Goal: Task Accomplishment & Management: Use online tool/utility

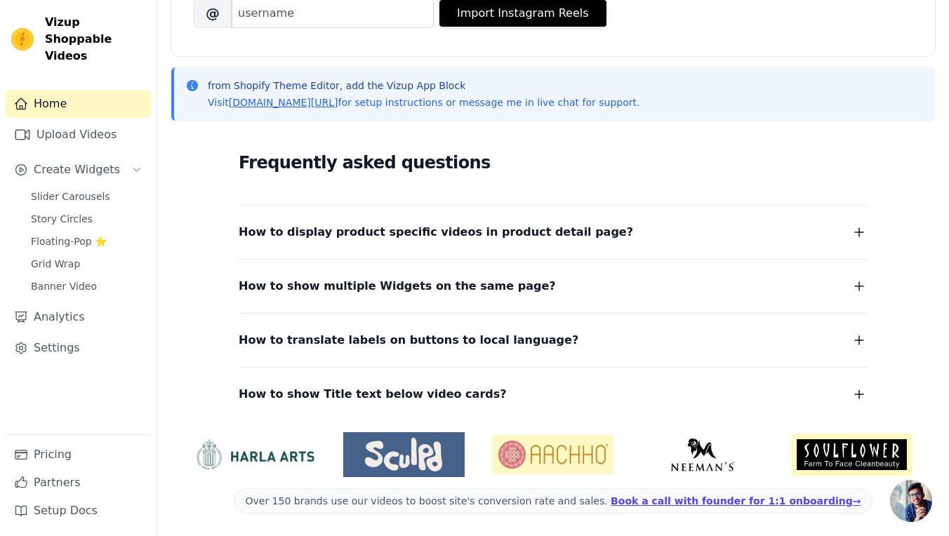
scroll to position [226, 0]
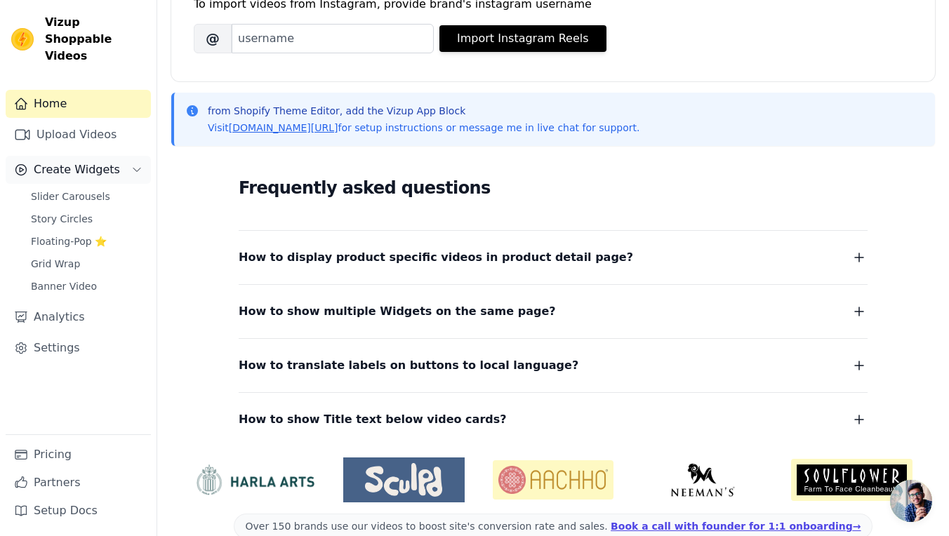
click at [78, 161] on span "Create Widgets" at bounding box center [77, 169] width 86 height 17
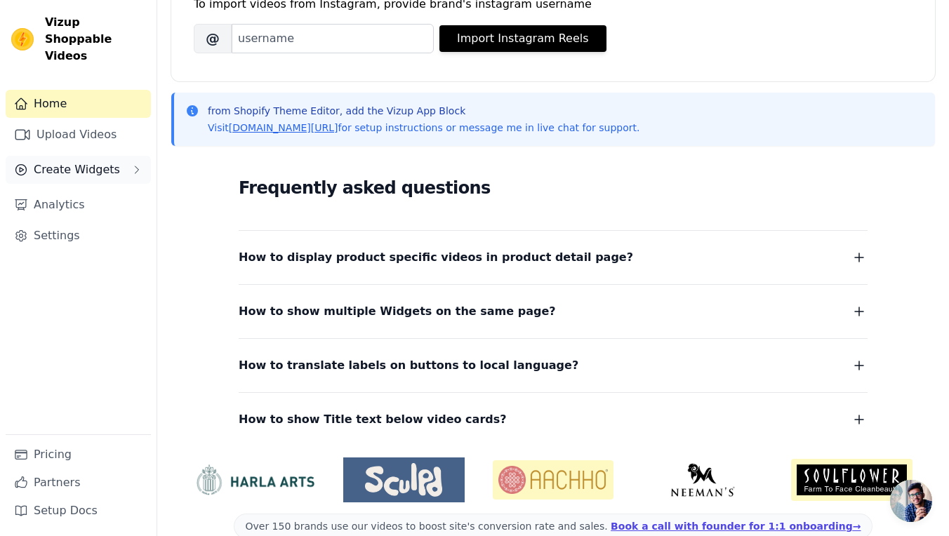
click at [100, 161] on span "Create Widgets" at bounding box center [77, 169] width 86 height 17
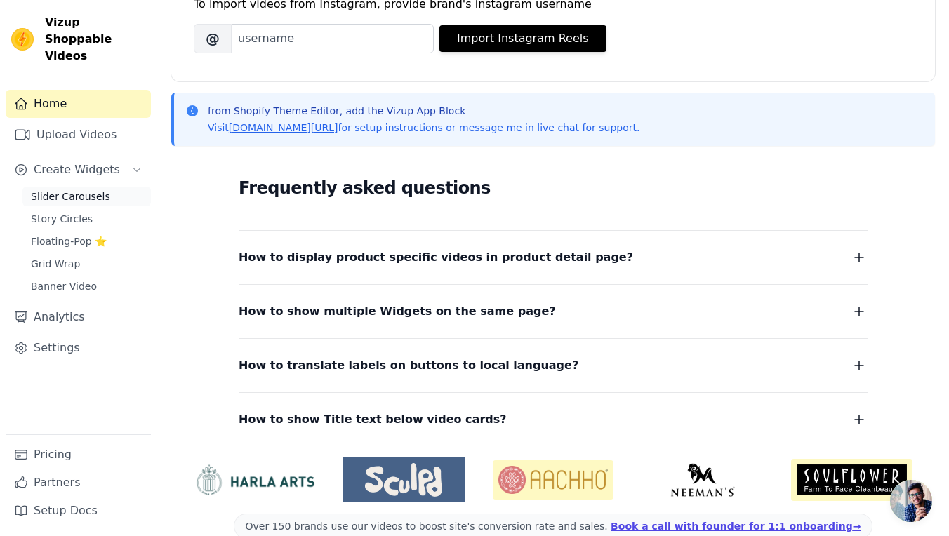
click at [105, 187] on link "Slider Carousels" at bounding box center [86, 197] width 128 height 20
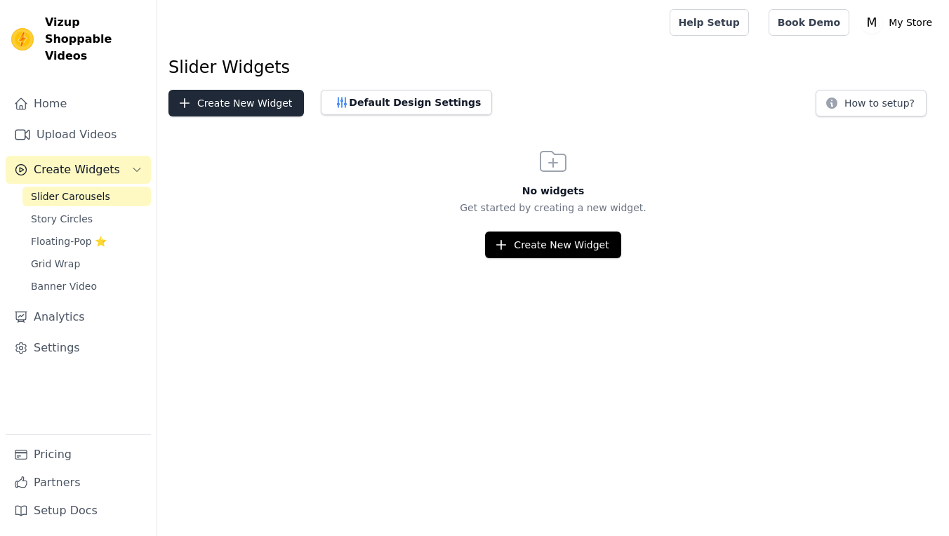
click at [234, 108] on button "Create New Widget" at bounding box center [235, 103] width 135 height 27
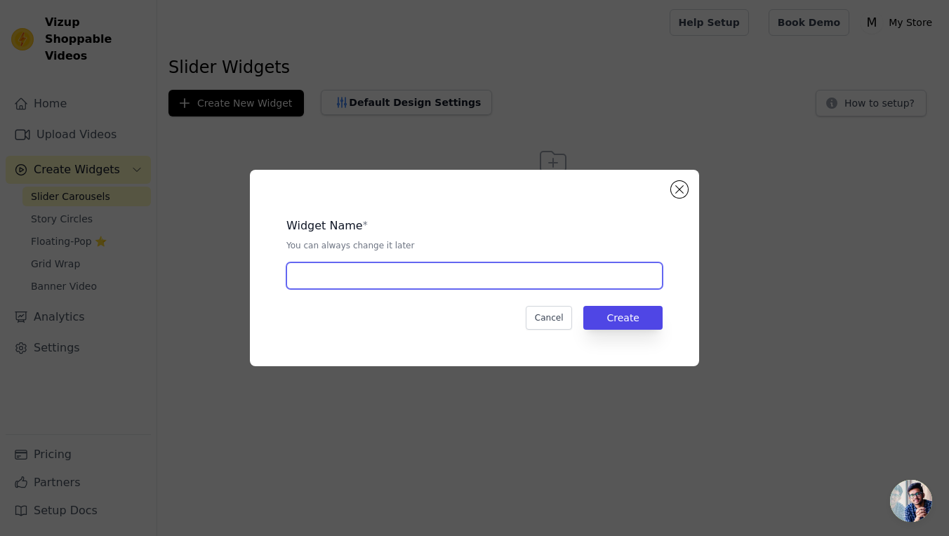
click at [386, 273] on input "text" at bounding box center [474, 276] width 376 height 27
type input "Product 1"
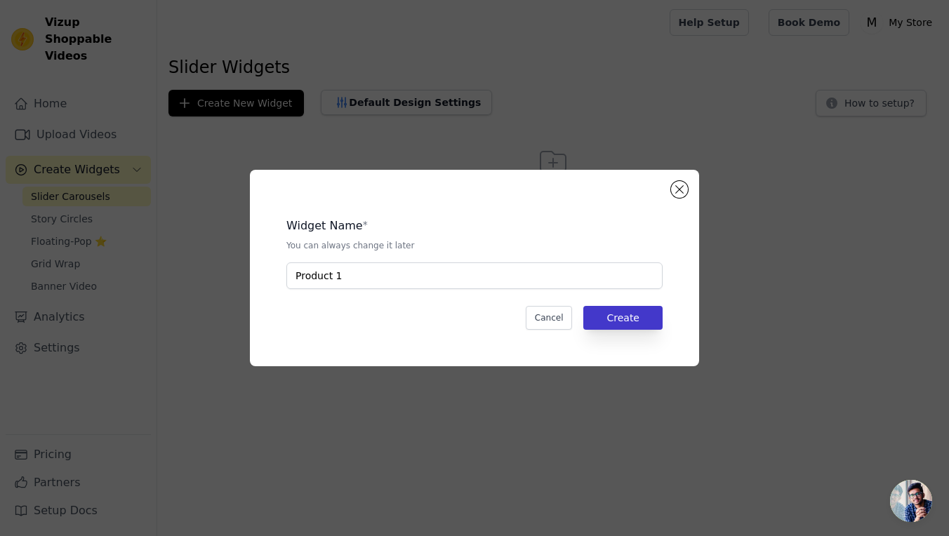
click at [633, 316] on button "Create" at bounding box center [622, 318] width 79 height 24
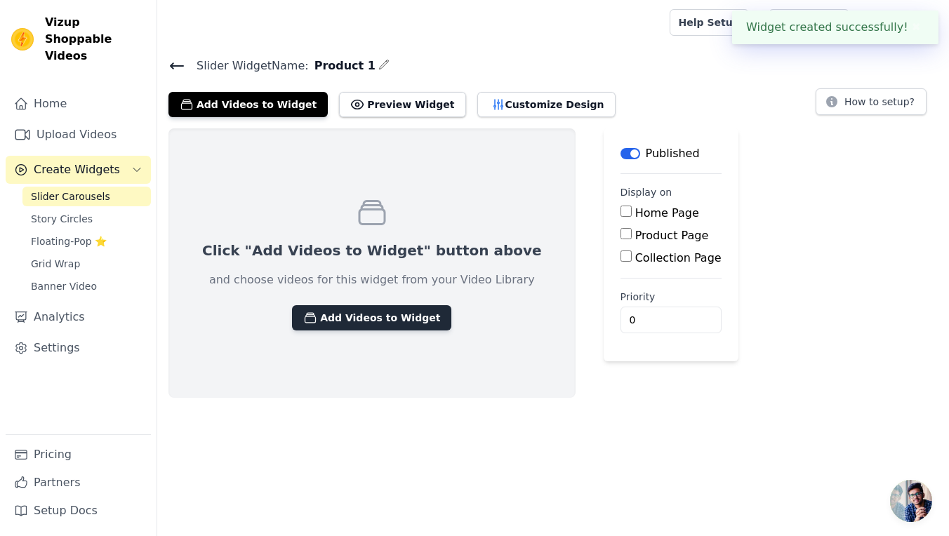
click at [389, 324] on button "Add Videos to Widget" at bounding box center [371, 317] width 159 height 25
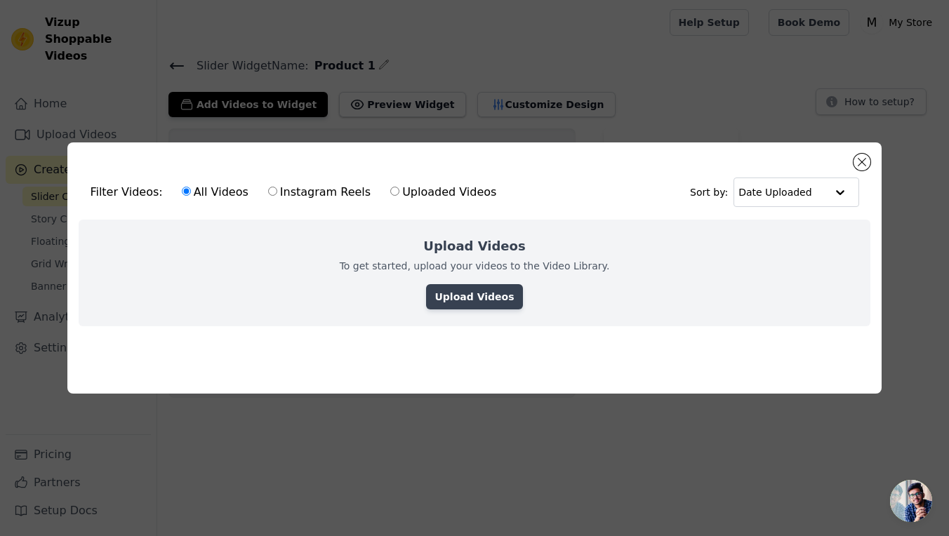
click at [478, 304] on link "Upload Videos" at bounding box center [474, 296] width 96 height 25
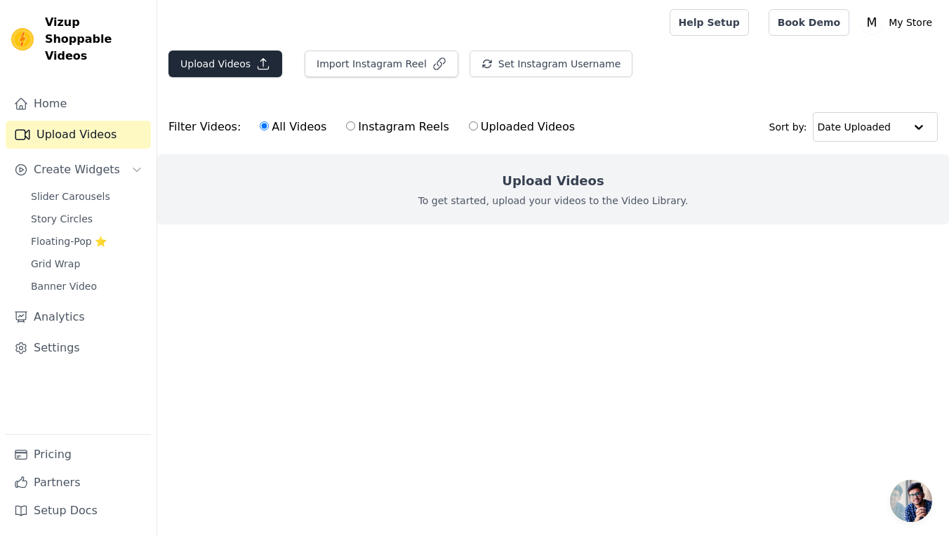
click at [261, 65] on icon "button" at bounding box center [263, 64] width 14 height 14
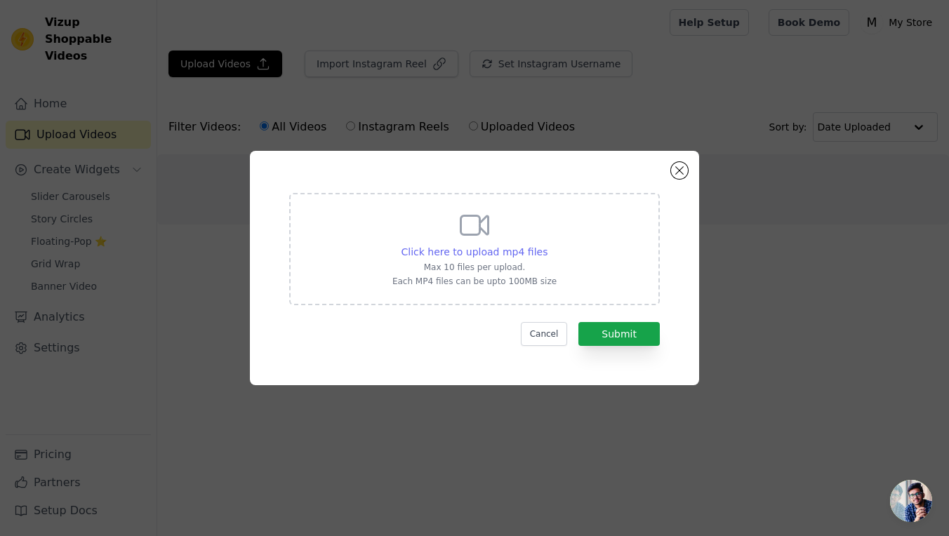
click at [491, 256] on span "Click here to upload mp4 files" at bounding box center [475, 251] width 147 height 11
click at [547, 245] on input "Click here to upload mp4 files Max 10 files per upload. Each MP4 files can be u…" at bounding box center [547, 244] width 1 height 1
type input "C:\fakepath\snaptik_7531452626131619103_v2.mp4"
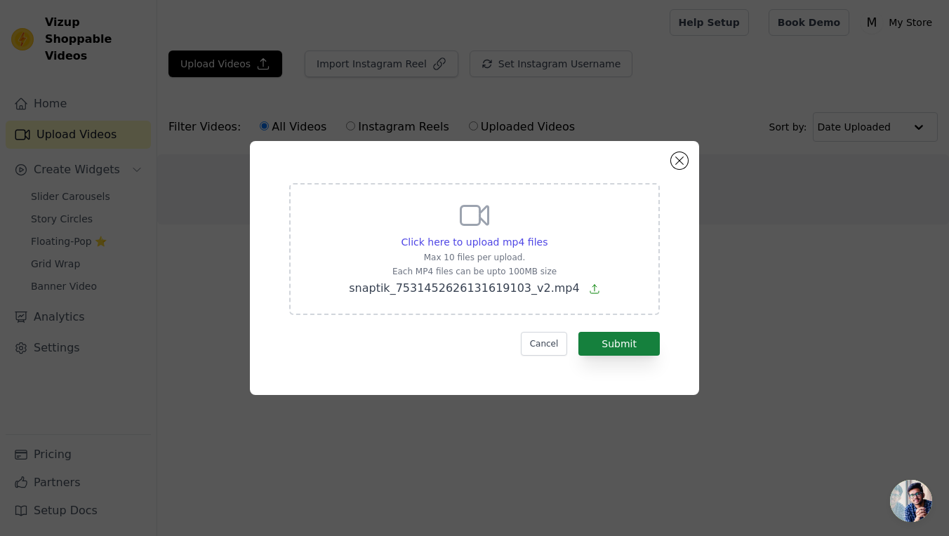
click at [622, 353] on button "Submit" at bounding box center [618, 344] width 81 height 24
click at [627, 348] on button "Submit" at bounding box center [618, 344] width 81 height 24
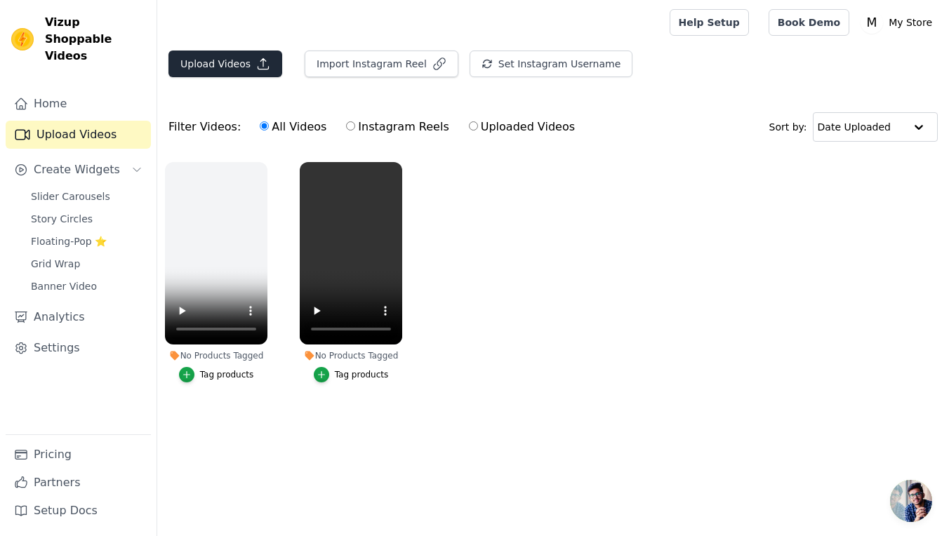
click at [246, 66] on button "Upload Videos" at bounding box center [225, 64] width 114 height 27
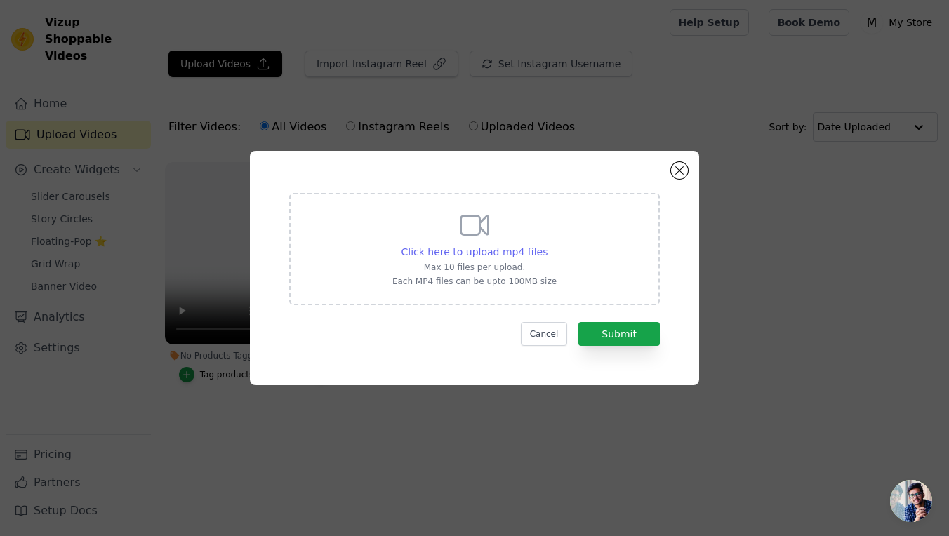
click at [510, 258] on div "Click here to upload mp4 files" at bounding box center [475, 252] width 147 height 14
click at [547, 245] on input "Click here to upload mp4 files Max 10 files per upload. Each MP4 files can be u…" at bounding box center [547, 244] width 1 height 1
type input "C:\fakepath\snaptik_7513286193560194346_v2.mp4"
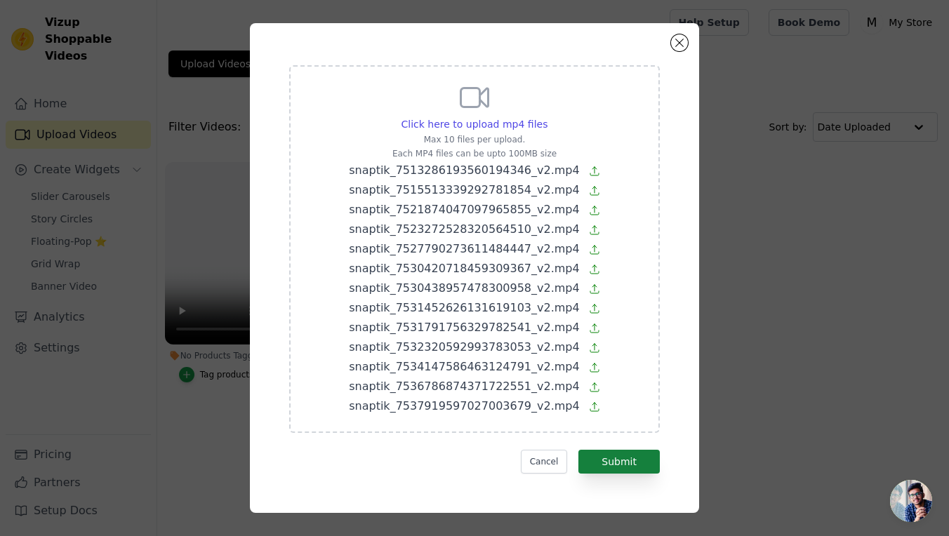
click at [594, 465] on button "Submit" at bounding box center [618, 462] width 81 height 24
click at [548, 457] on button "Cancel" at bounding box center [544, 462] width 47 height 24
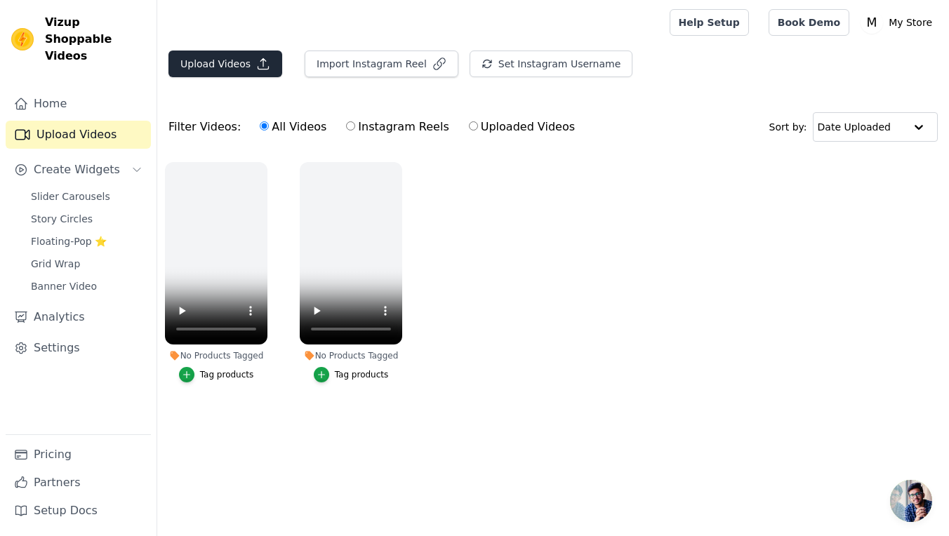
click at [257, 72] on button "Upload Videos" at bounding box center [225, 64] width 114 height 27
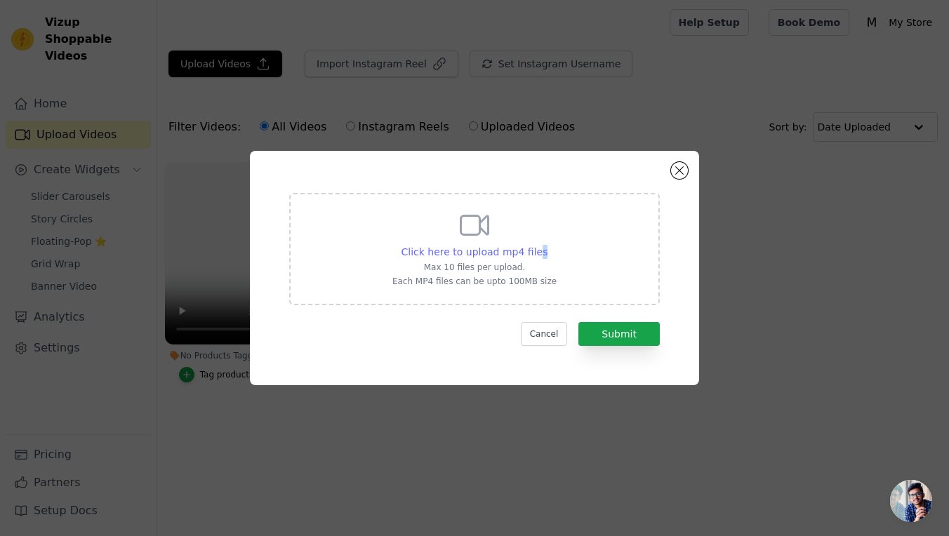
click at [541, 249] on span "Click here to upload mp4 files" at bounding box center [475, 251] width 147 height 11
click at [547, 245] on input "Click here to upload mp4 files Max 10 files per upload. Each MP4 files can be u…" at bounding box center [547, 244] width 1 height 1
type input "C:\fakepath\snaptik_7513286193560194346_v2.mp4"
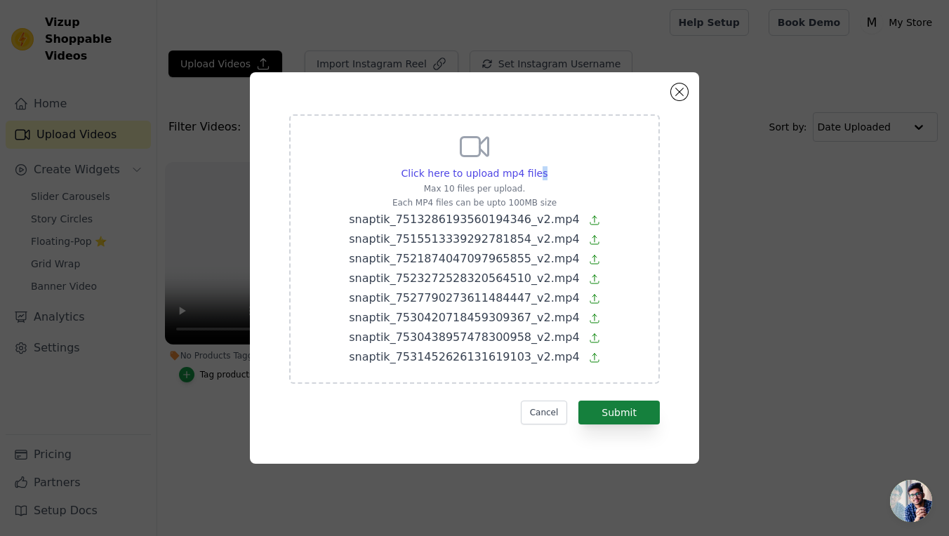
click at [637, 416] on button "Submit" at bounding box center [618, 413] width 81 height 24
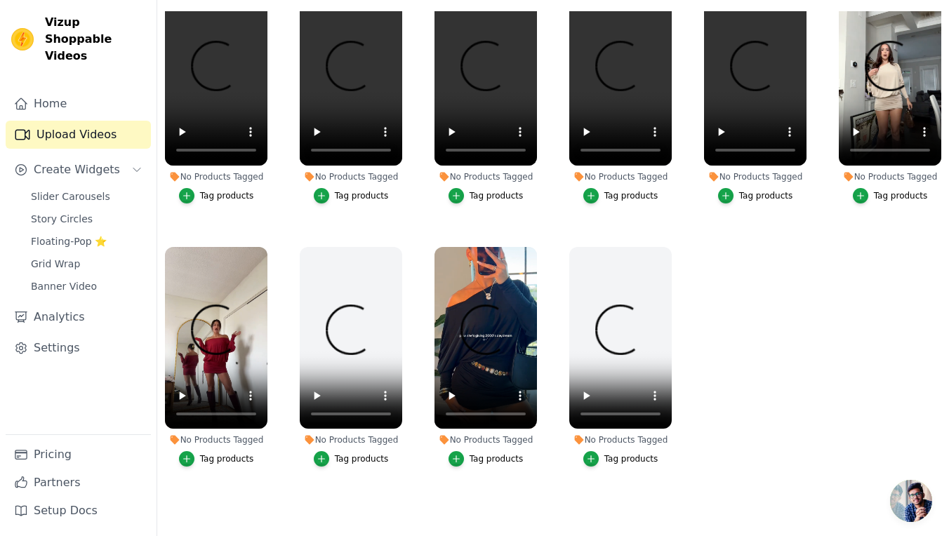
scroll to position [27, 0]
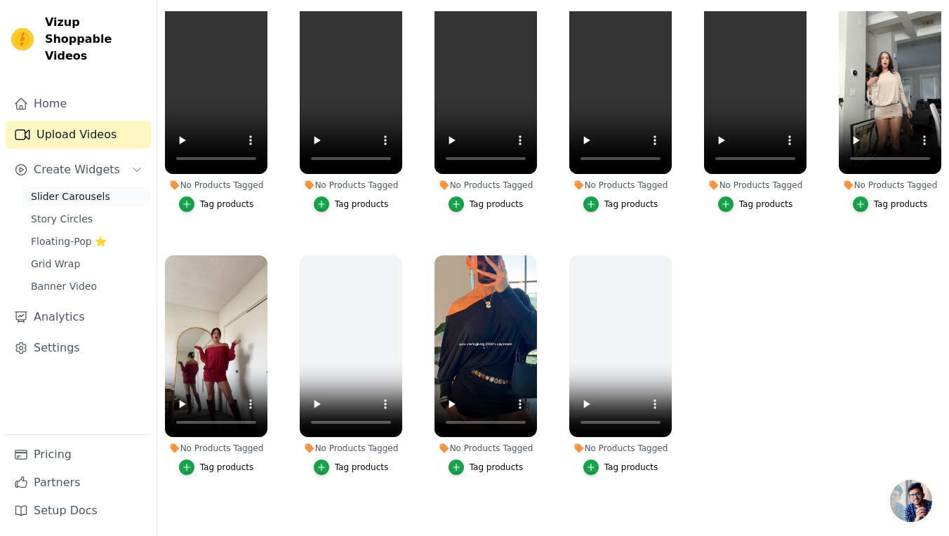
click at [96, 190] on span "Slider Carousels" at bounding box center [70, 197] width 79 height 14
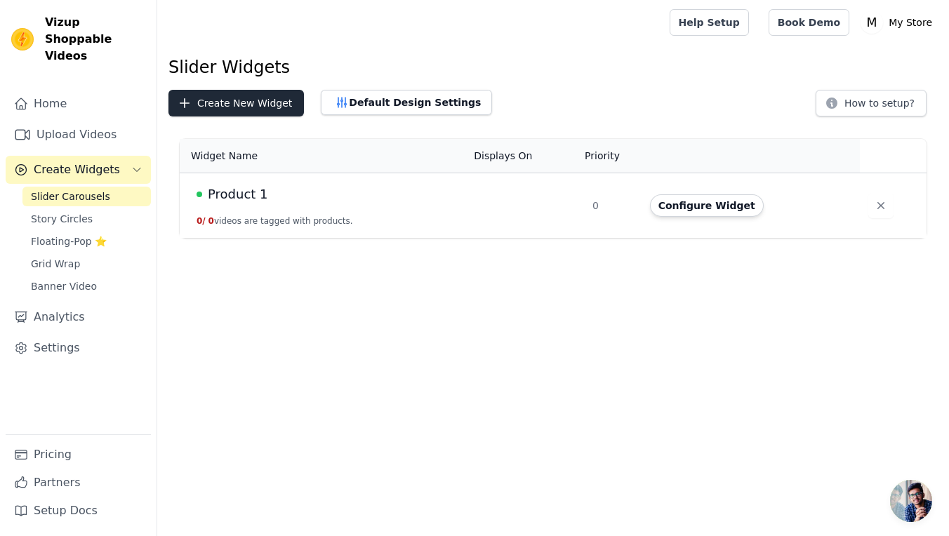
click at [219, 112] on button "Create New Widget" at bounding box center [235, 103] width 135 height 27
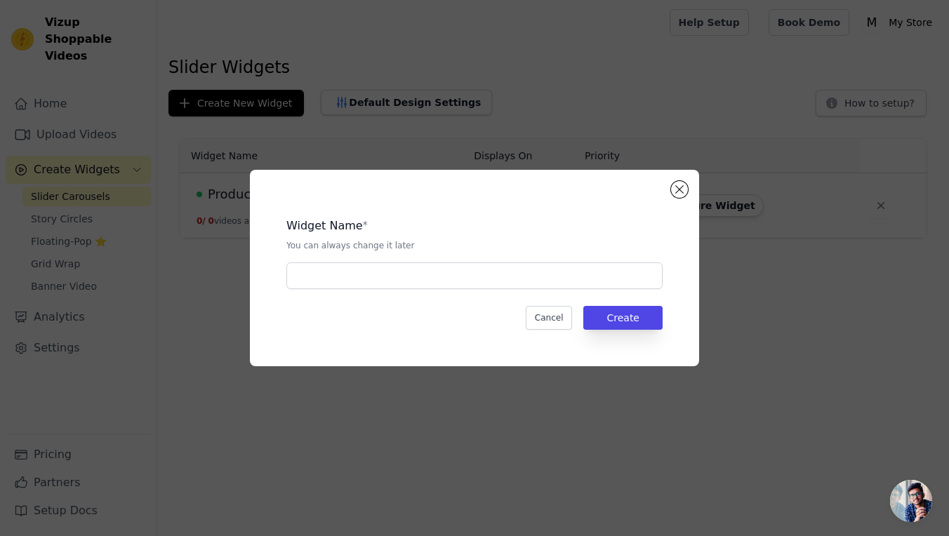
click at [687, 180] on div "Widget Name * You can always change it later Cancel Create" at bounding box center [474, 268] width 449 height 197
click at [680, 187] on button "Close modal" at bounding box center [679, 189] width 17 height 17
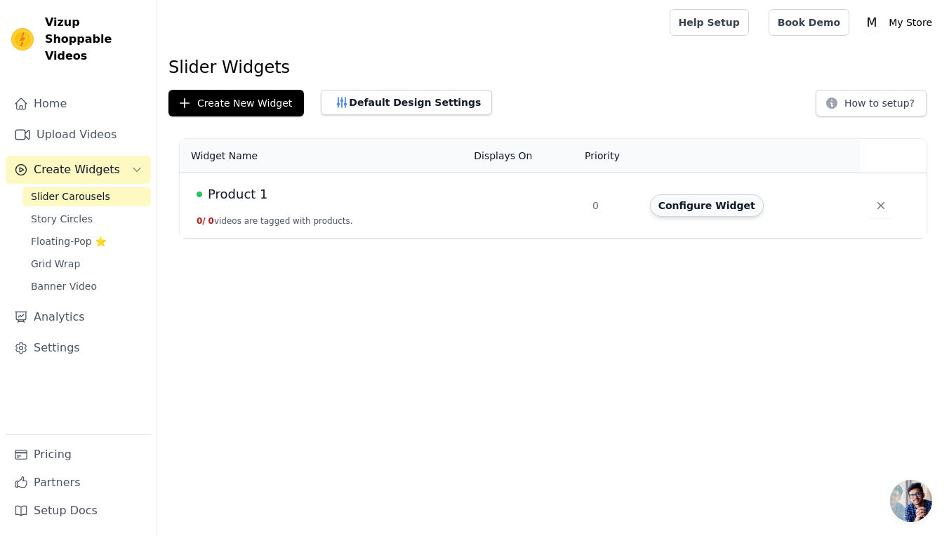
click at [689, 211] on button "Configure Widget" at bounding box center [707, 205] width 114 height 22
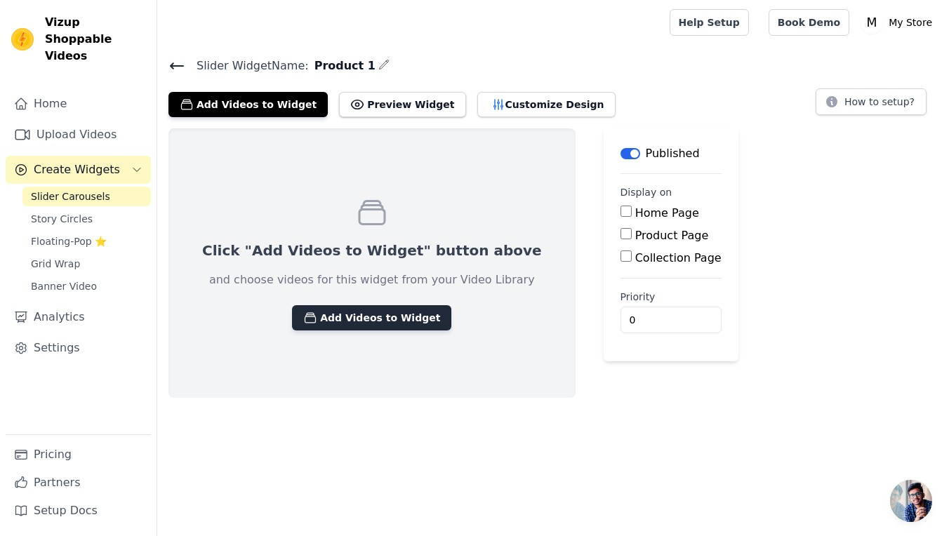
click at [343, 315] on button "Add Videos to Widget" at bounding box center [371, 317] width 159 height 25
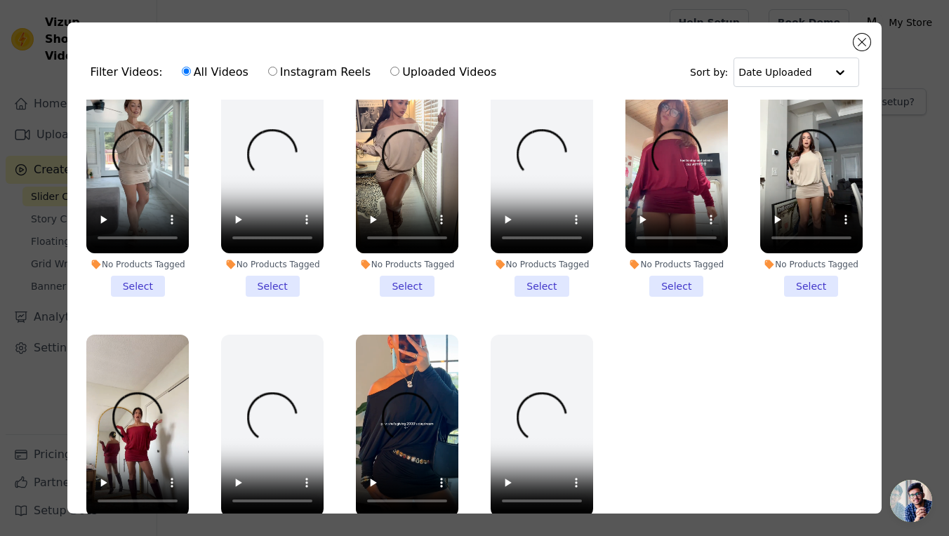
scroll to position [84, 0]
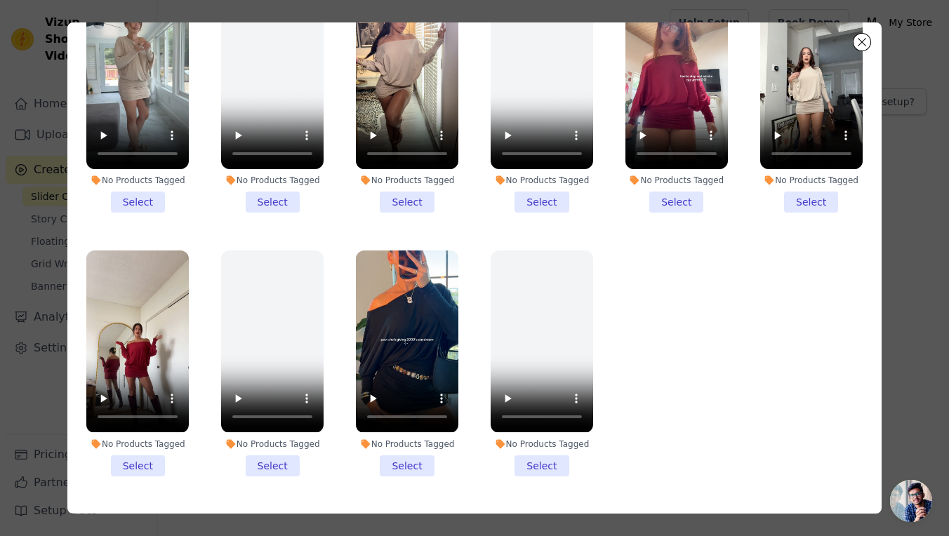
click at [415, 461] on li "No Products Tagged Select" at bounding box center [407, 363] width 103 height 225
click at [0, 0] on input "No Products Tagged Select" at bounding box center [0, 0] width 0 height 0
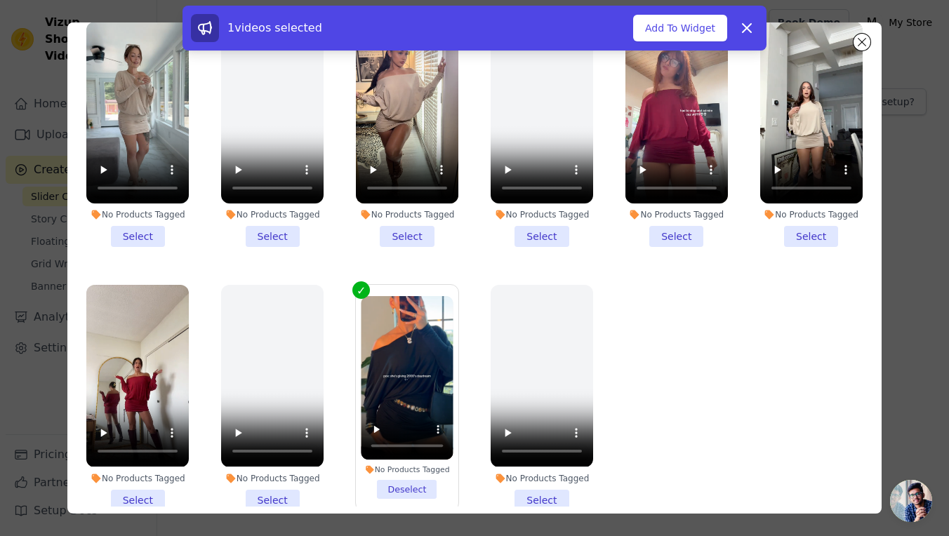
scroll to position [13, 0]
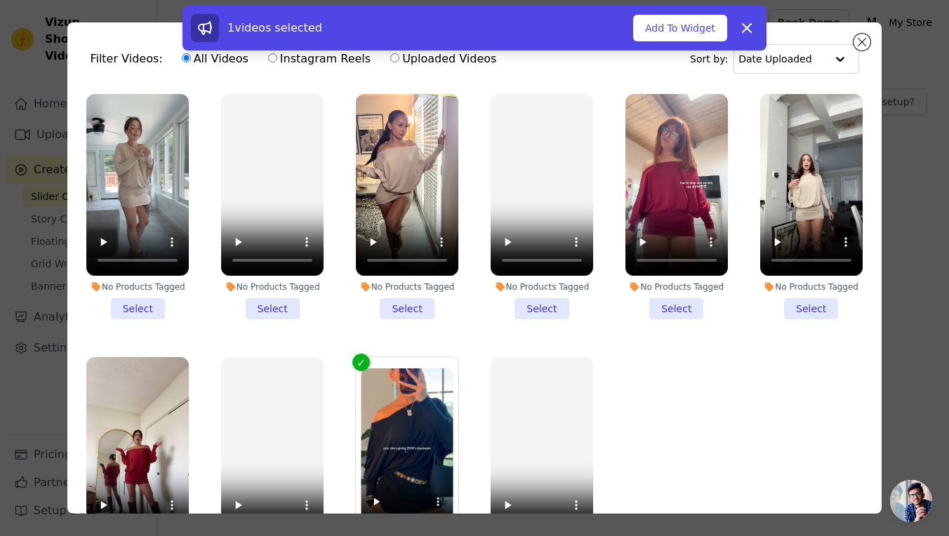
click at [685, 305] on li "No Products Tagged Select" at bounding box center [677, 206] width 103 height 225
click at [0, 0] on input "No Products Tagged Select" at bounding box center [0, 0] width 0 height 0
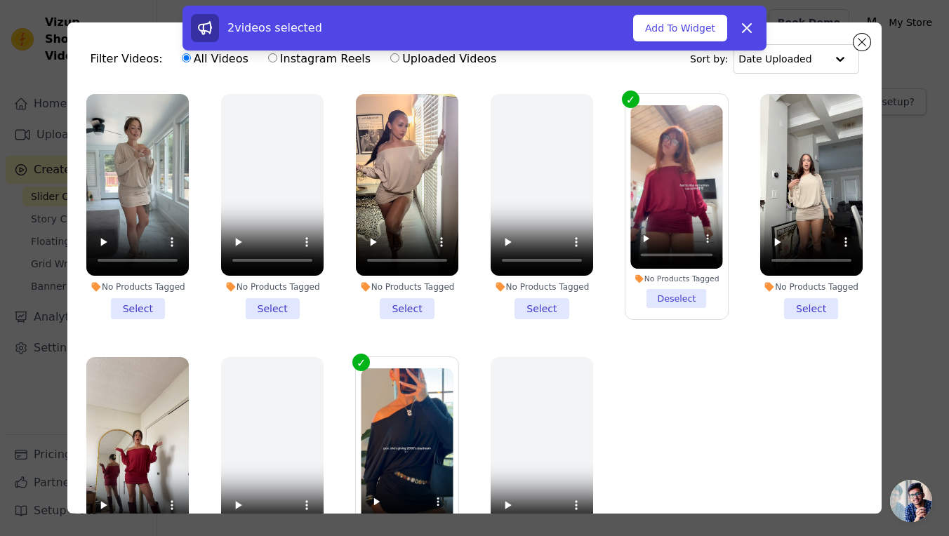
click at [409, 316] on li "No Products Tagged Select" at bounding box center [407, 206] width 103 height 225
click at [0, 0] on input "No Products Tagged Select" at bounding box center [0, 0] width 0 height 0
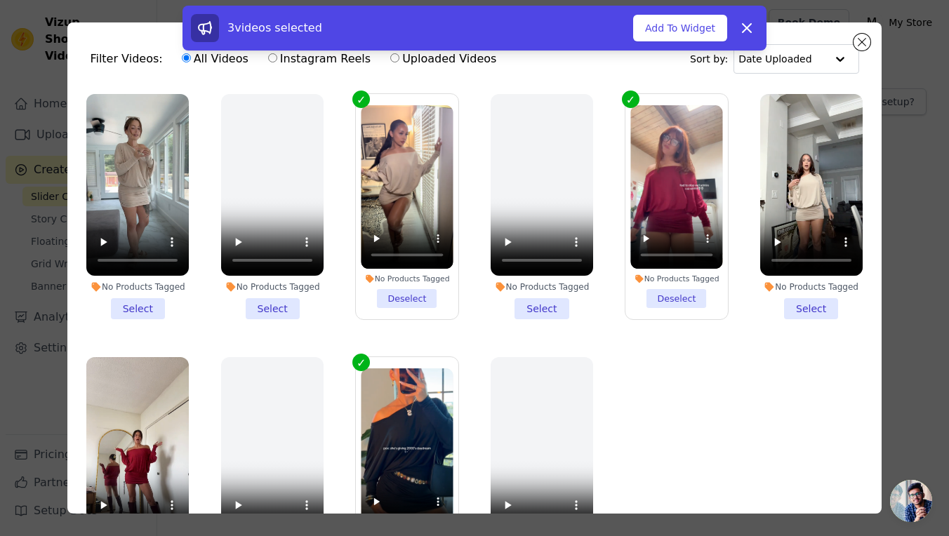
click at [805, 309] on li "No Products Tagged Select" at bounding box center [811, 206] width 103 height 225
click at [0, 0] on input "No Products Tagged Select" at bounding box center [0, 0] width 0 height 0
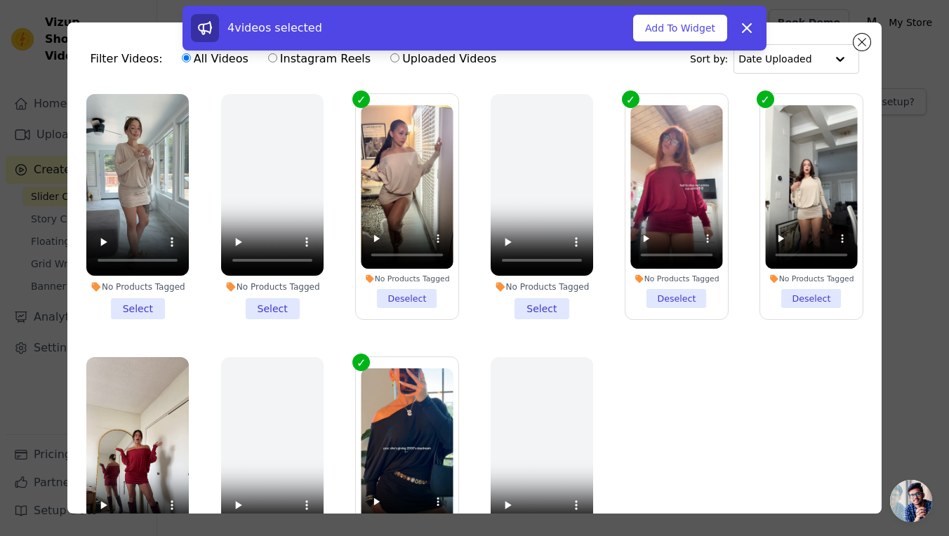
scroll to position [122, 0]
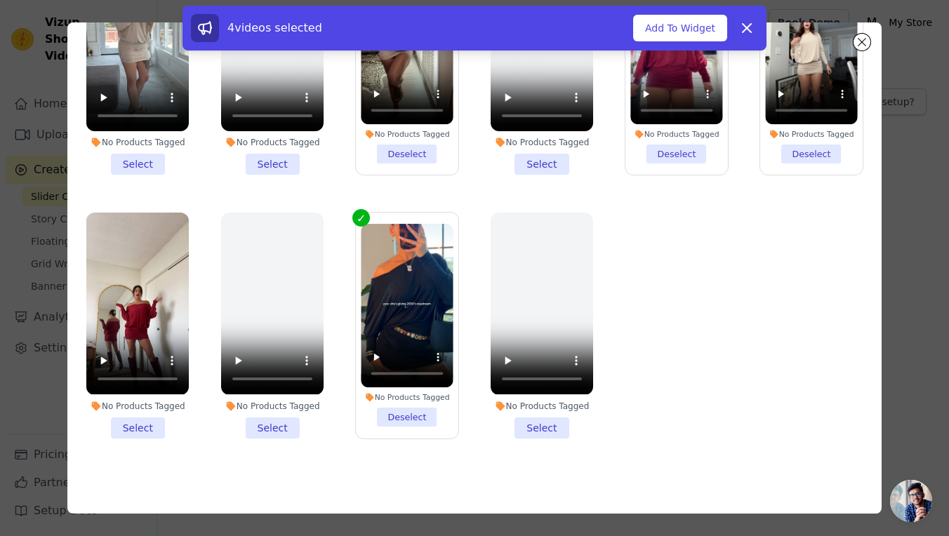
click at [148, 425] on li "No Products Tagged Select" at bounding box center [137, 325] width 103 height 225
click at [0, 0] on input "No Products Tagged Select" at bounding box center [0, 0] width 0 height 0
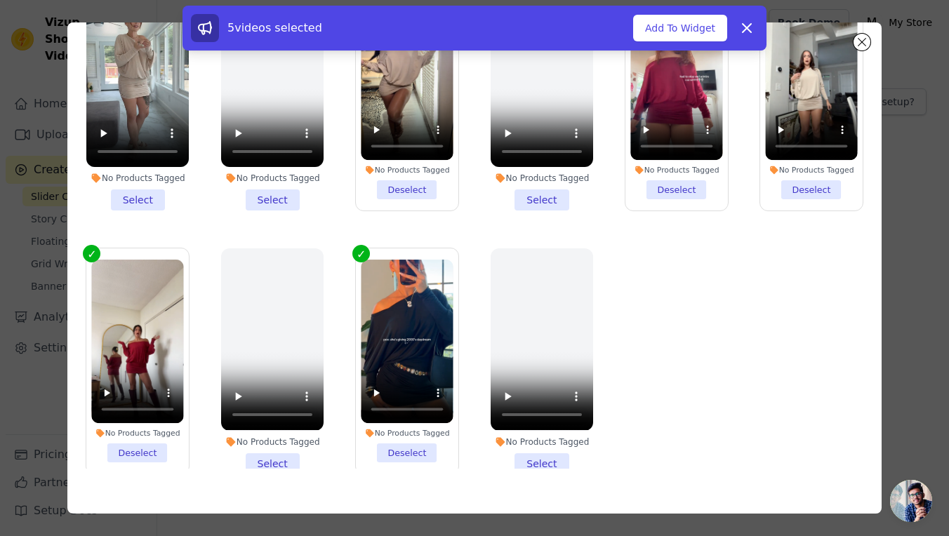
scroll to position [56, 0]
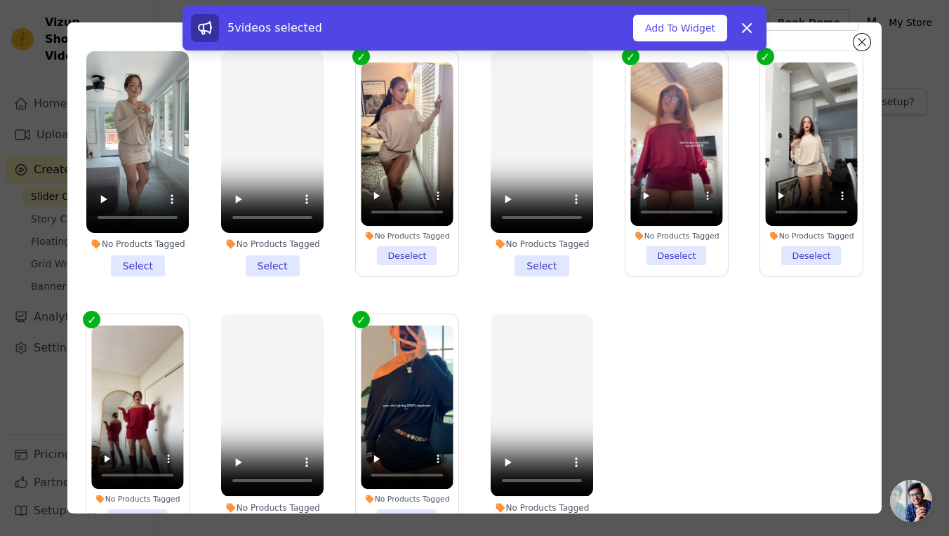
click at [288, 256] on li "No Products Tagged Select" at bounding box center [272, 163] width 103 height 225
click at [0, 0] on input "No Products Tagged Select" at bounding box center [0, 0] width 0 height 0
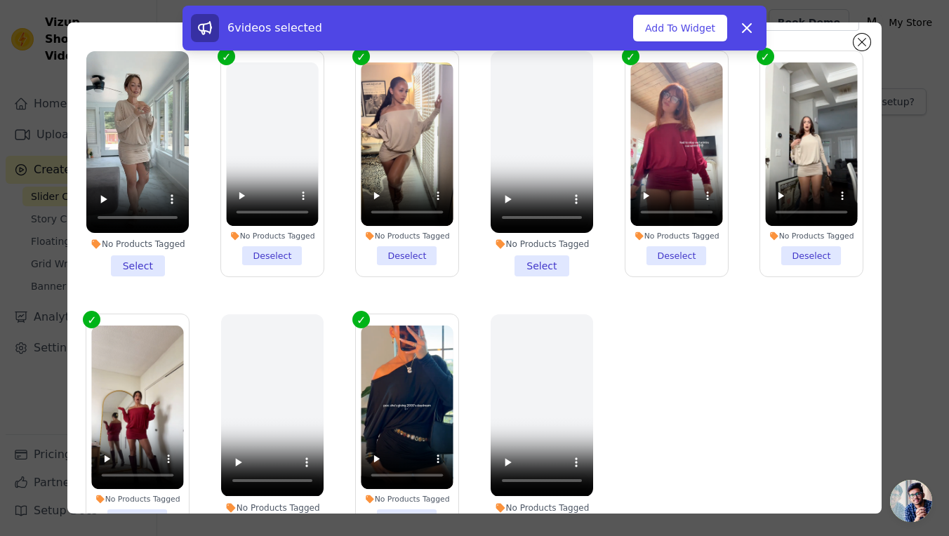
click at [283, 255] on li "No Products Tagged Deselect" at bounding box center [273, 163] width 92 height 203
click at [0, 0] on input "No Products Tagged Deselect" at bounding box center [0, 0] width 0 height 0
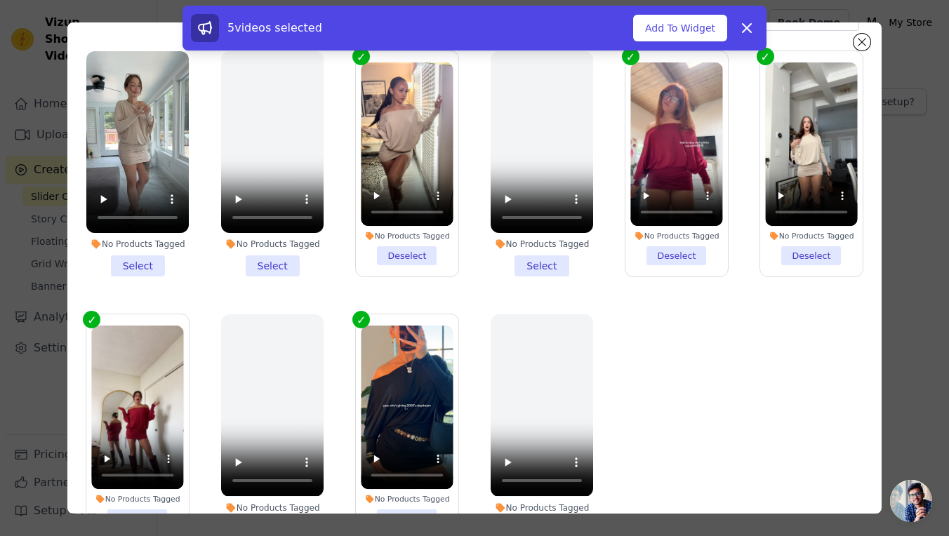
scroll to position [0, 0]
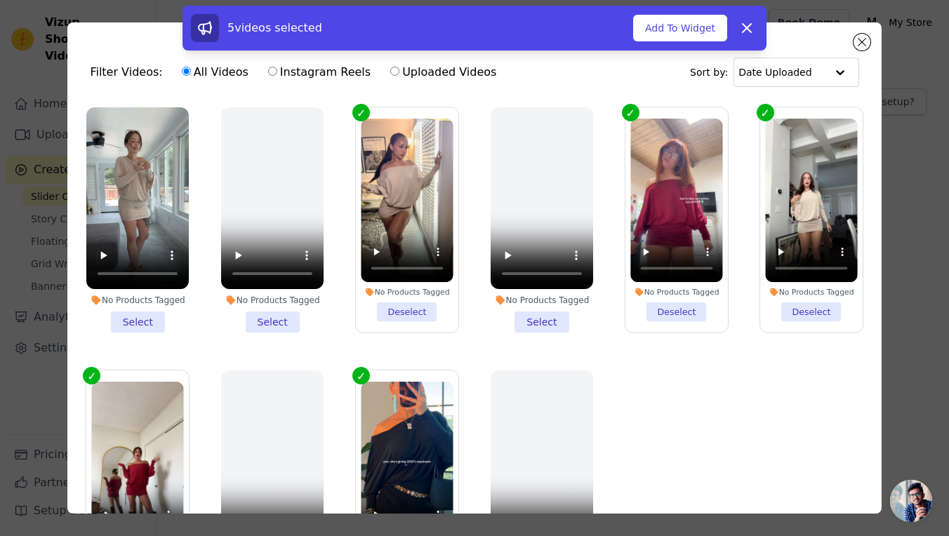
click at [149, 327] on li "No Products Tagged Select" at bounding box center [137, 219] width 103 height 225
click at [0, 0] on input "No Products Tagged Select" at bounding box center [0, 0] width 0 height 0
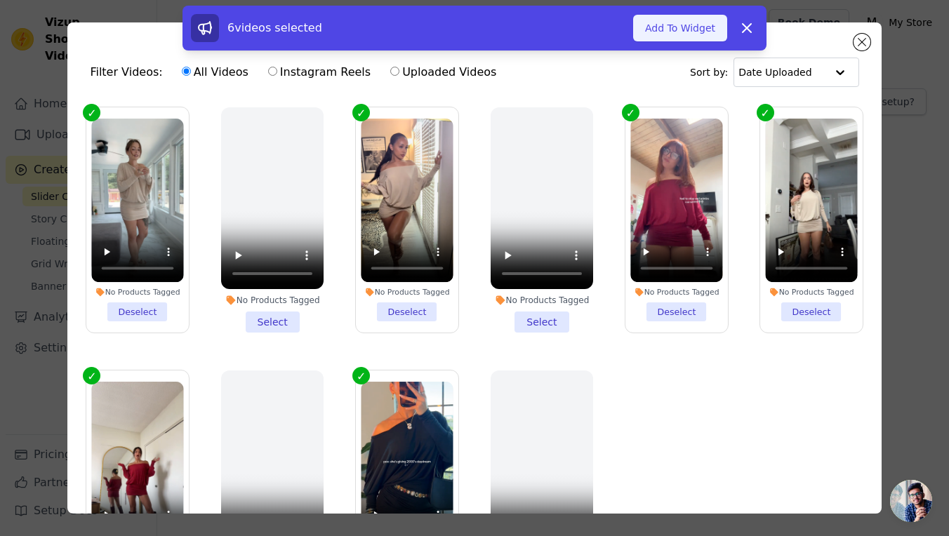
click at [679, 24] on button "Add To Widget" at bounding box center [680, 28] width 94 height 27
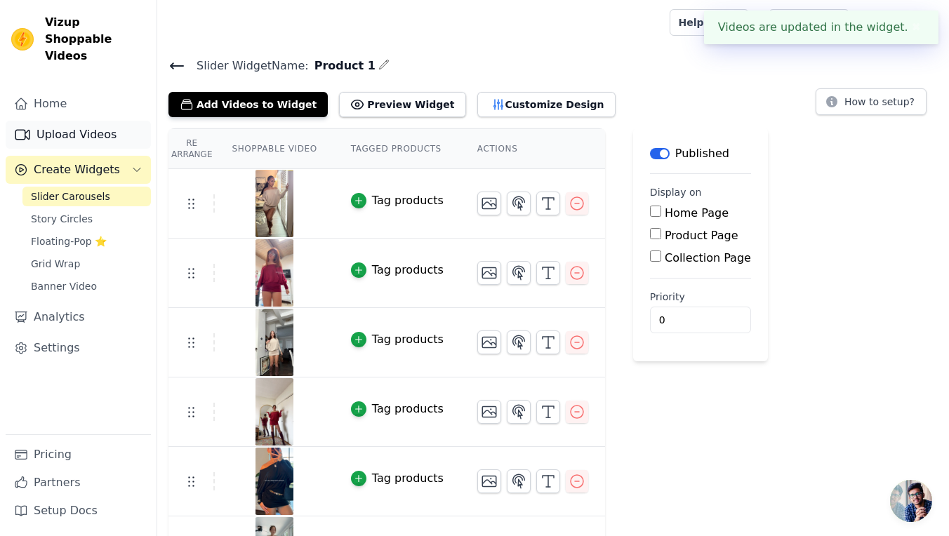
click at [59, 121] on link "Upload Videos" at bounding box center [78, 135] width 145 height 28
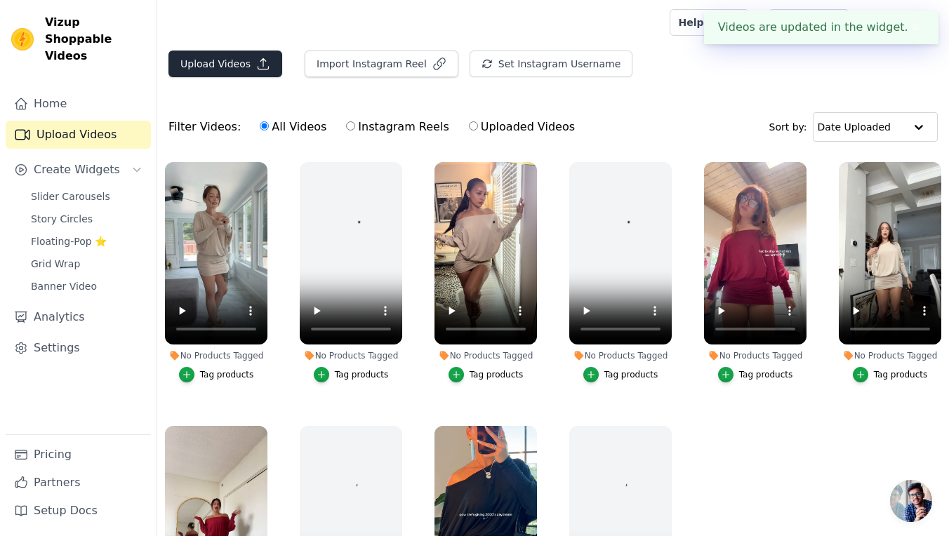
click at [251, 74] on button "Upload Videos" at bounding box center [225, 64] width 114 height 27
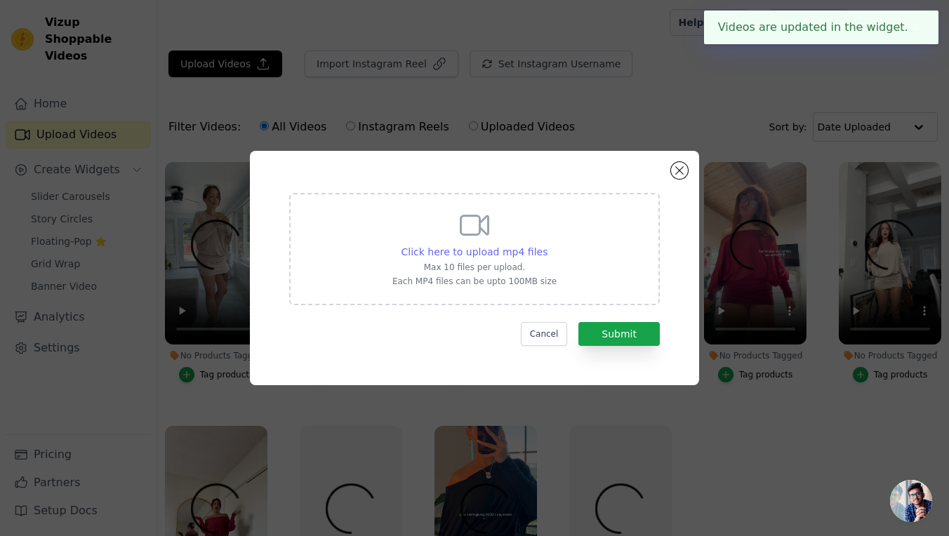
click at [512, 248] on span "Click here to upload mp4 files" at bounding box center [475, 251] width 147 height 11
click at [547, 245] on input "Click here to upload mp4 files Max 10 files per upload. Each MP4 files can be u…" at bounding box center [547, 244] width 1 height 1
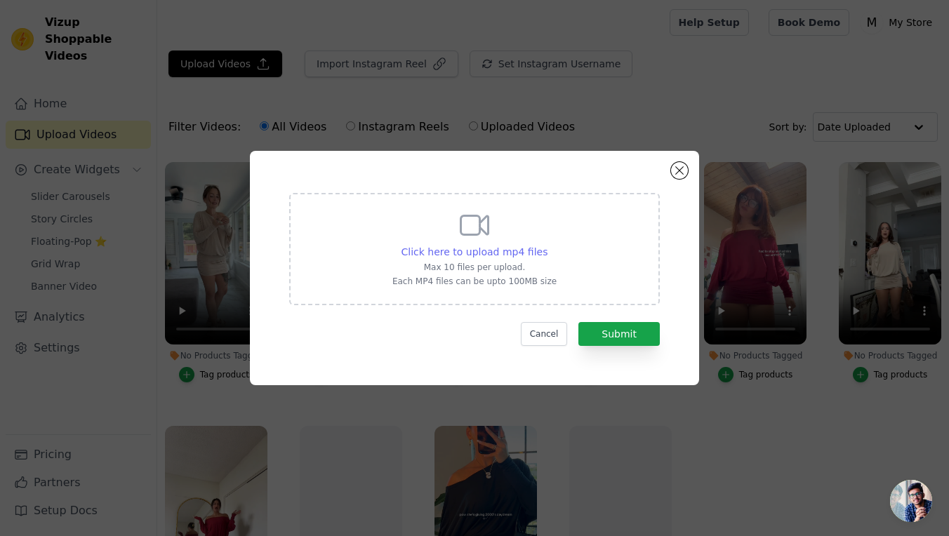
type input "C:\fakepath\snaptik_7531791756329782541_v2.mp4"
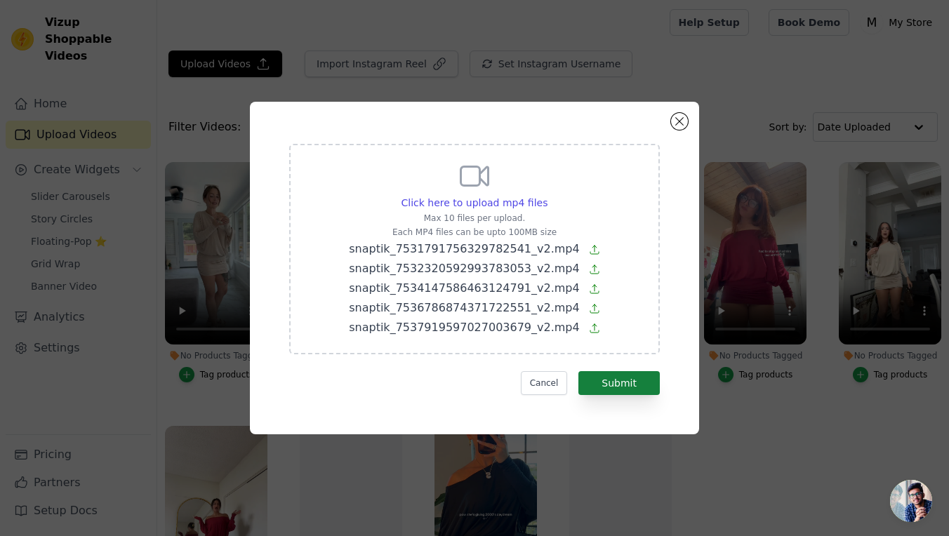
click at [637, 382] on button "Submit" at bounding box center [618, 383] width 81 height 24
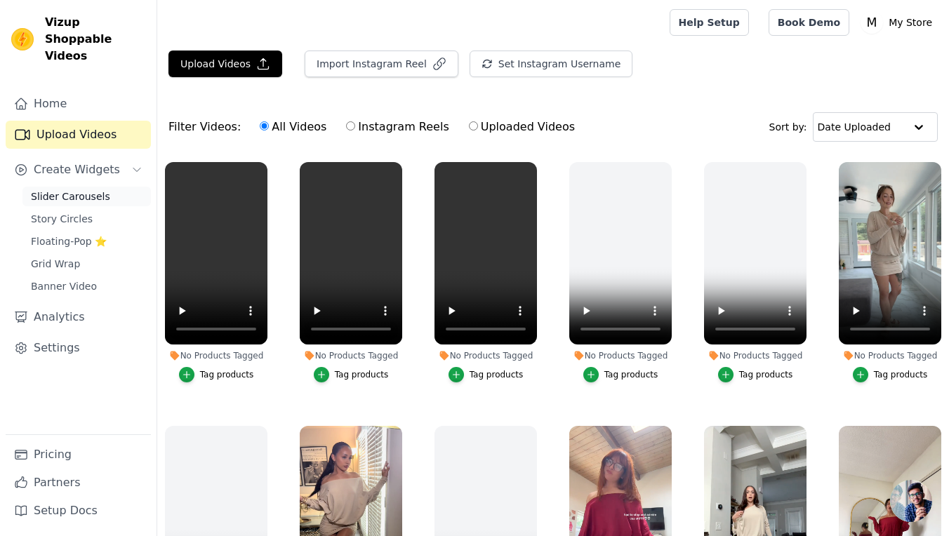
click at [105, 187] on link "Slider Carousels" at bounding box center [86, 197] width 128 height 20
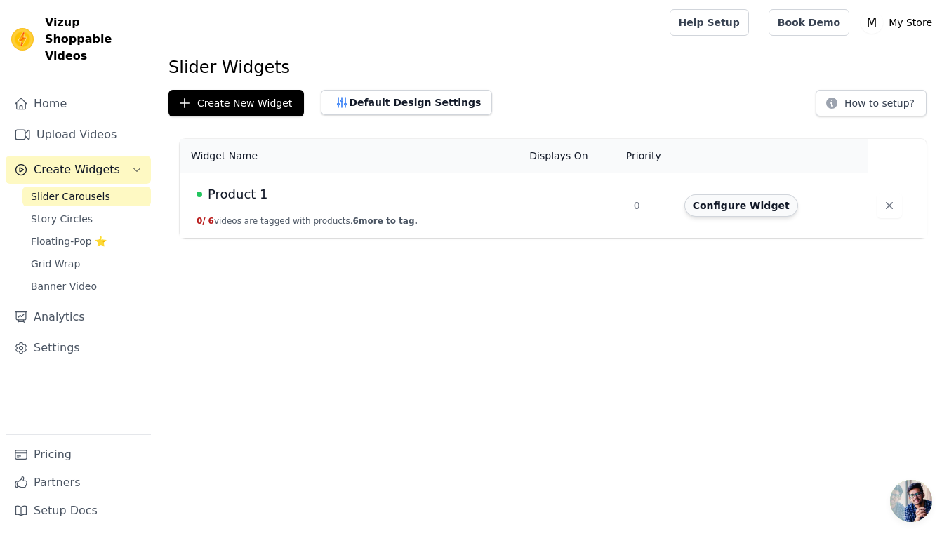
click at [723, 211] on button "Configure Widget" at bounding box center [742, 205] width 114 height 22
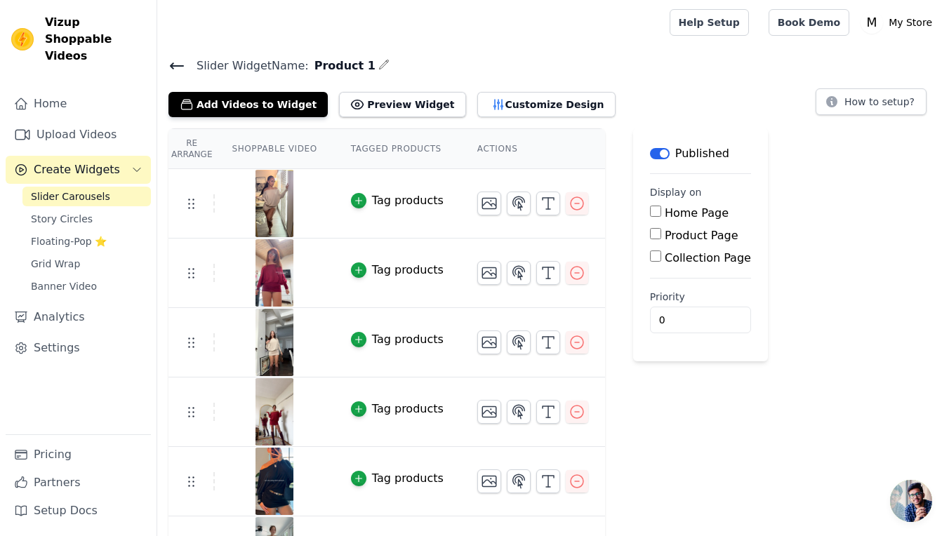
click at [703, 239] on label "Product Page" at bounding box center [702, 235] width 74 height 13
click at [661, 239] on input "Product Page" at bounding box center [655, 233] width 11 height 11
checkbox input "true"
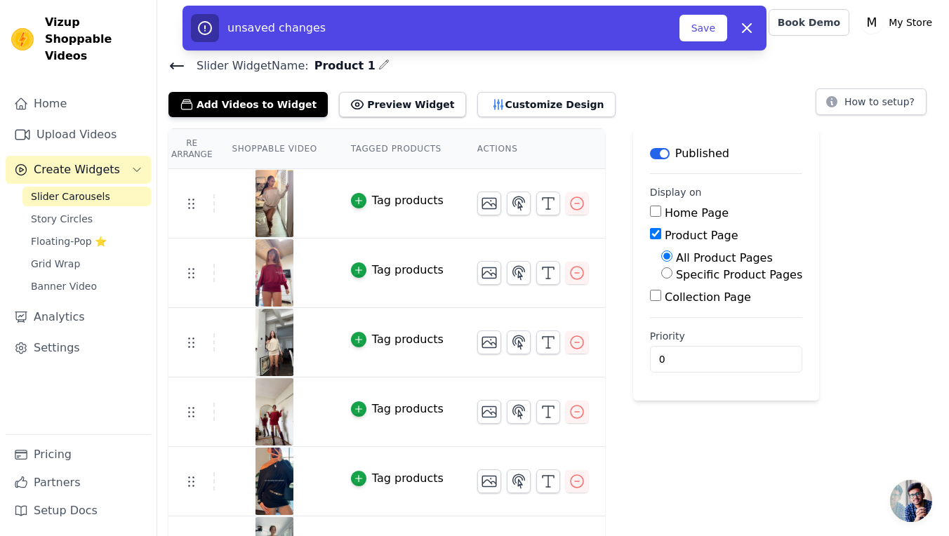
click at [702, 277] on label "Specific Product Pages" at bounding box center [739, 274] width 126 height 13
click at [673, 277] on input "Specific Product Pages" at bounding box center [666, 272] width 11 height 11
radio input "true"
click at [701, 305] on button "Select Products" at bounding box center [708, 307] width 94 height 24
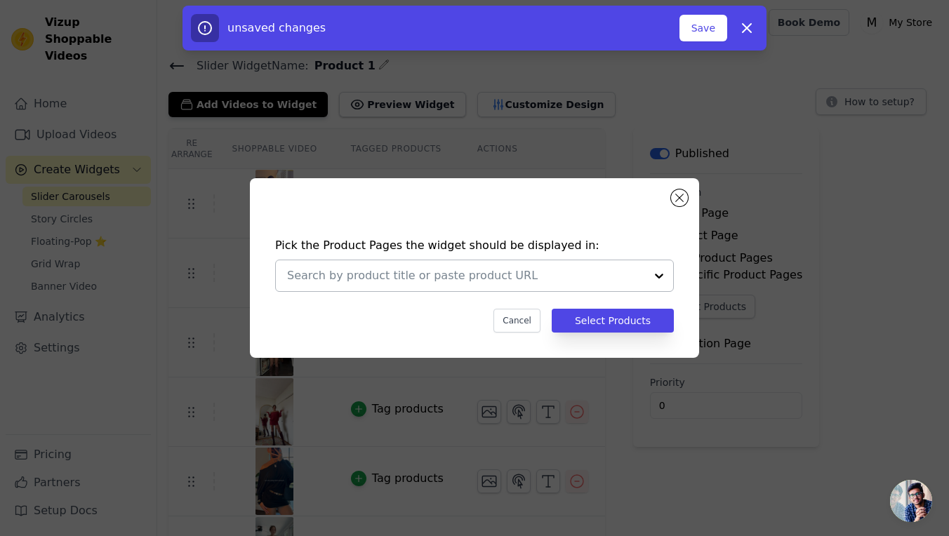
click at [531, 280] on input "text" at bounding box center [466, 275] width 358 height 17
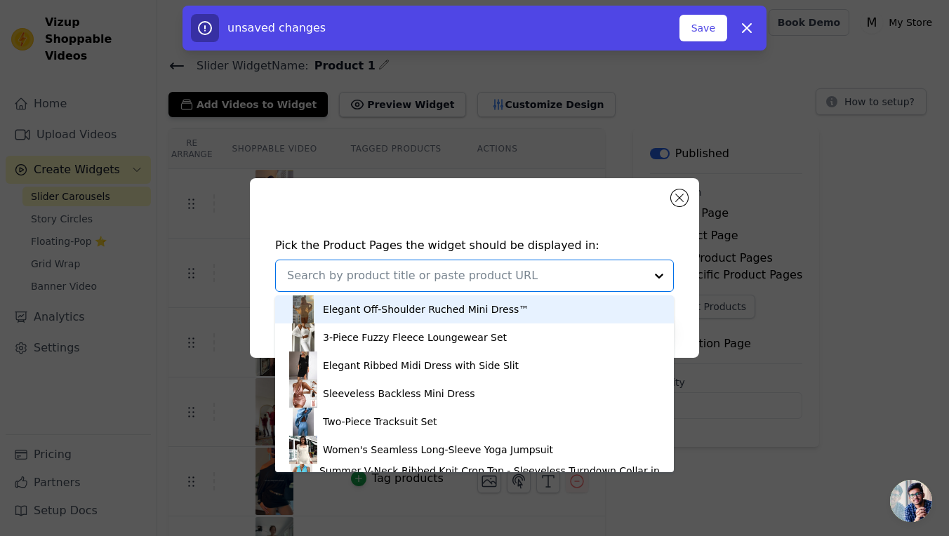
scroll to position [183, 0]
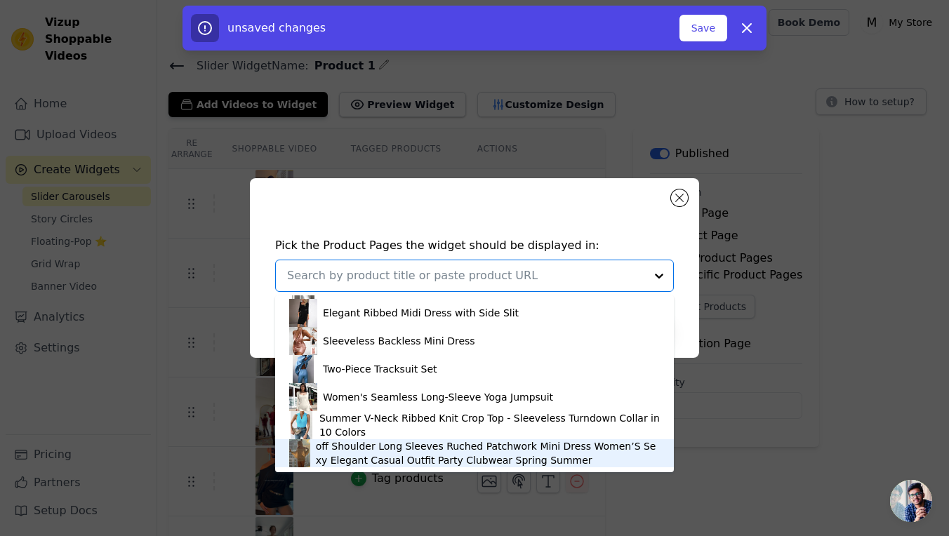
click at [600, 458] on div "off Shoulder Long Sleeves Ruched Patchwork Mini Dress Women’S Sexy Elegant Casu…" at bounding box center [488, 453] width 344 height 28
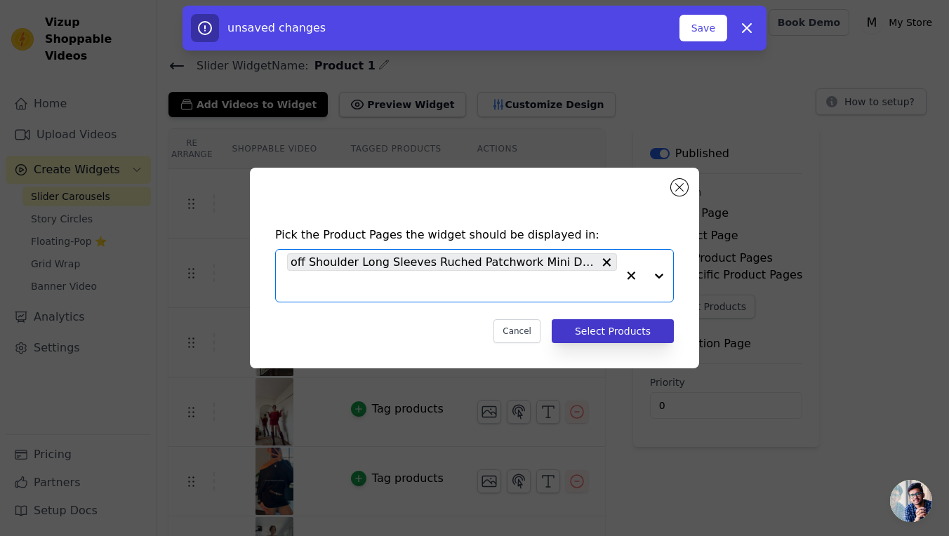
click at [641, 336] on button "Select Products" at bounding box center [613, 331] width 122 height 24
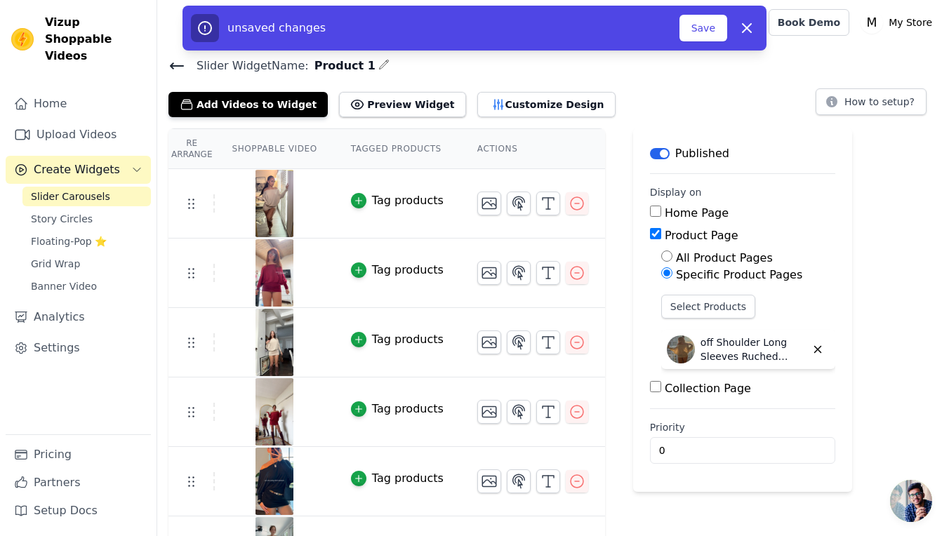
click at [703, 44] on div "unsaved changes Save Dismiss" at bounding box center [475, 28] width 584 height 45
click at [716, 35] on button "Save" at bounding box center [704, 28] width 48 height 27
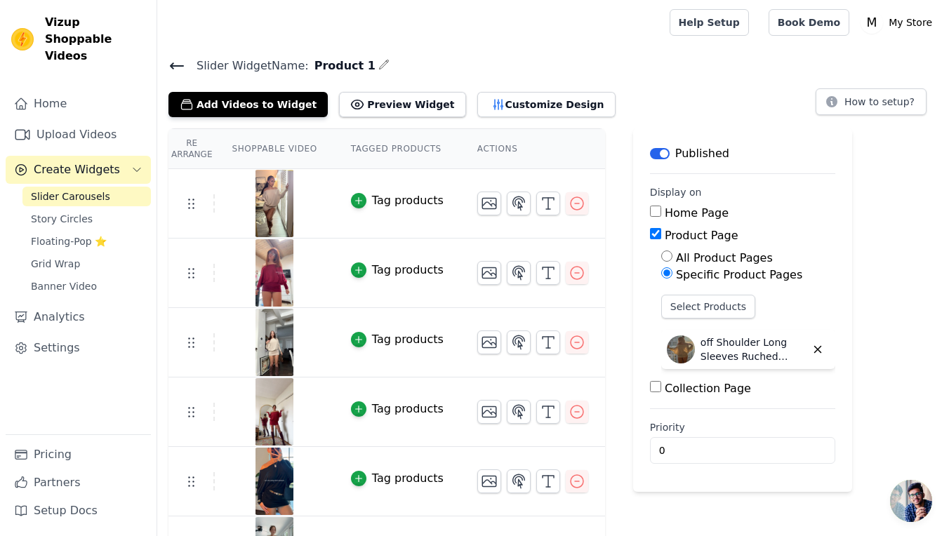
click at [668, 260] on input "All Product Pages" at bounding box center [666, 256] width 11 height 11
radio input "true"
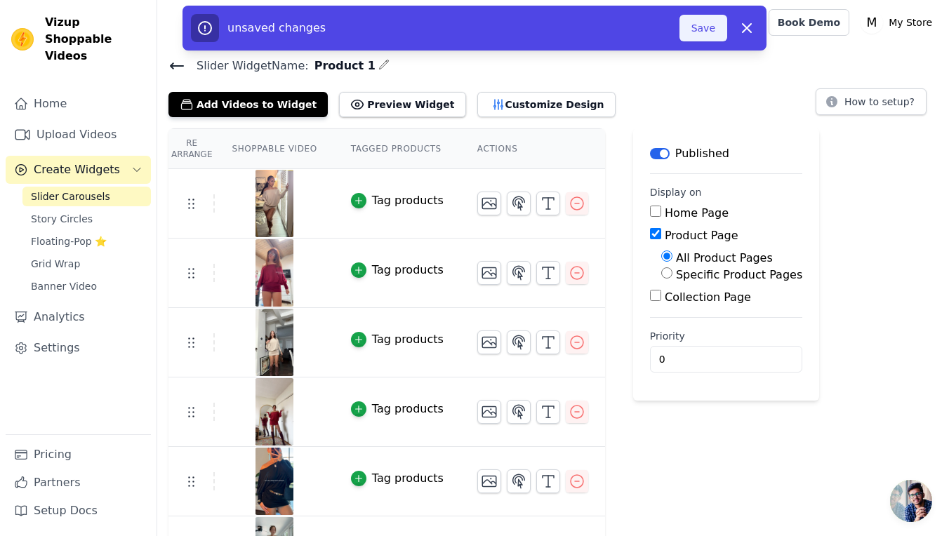
click at [707, 27] on button "Save" at bounding box center [704, 28] width 48 height 27
click at [714, 29] on button "Save" at bounding box center [704, 28] width 48 height 27
